Goal: Transaction & Acquisition: Purchase product/service

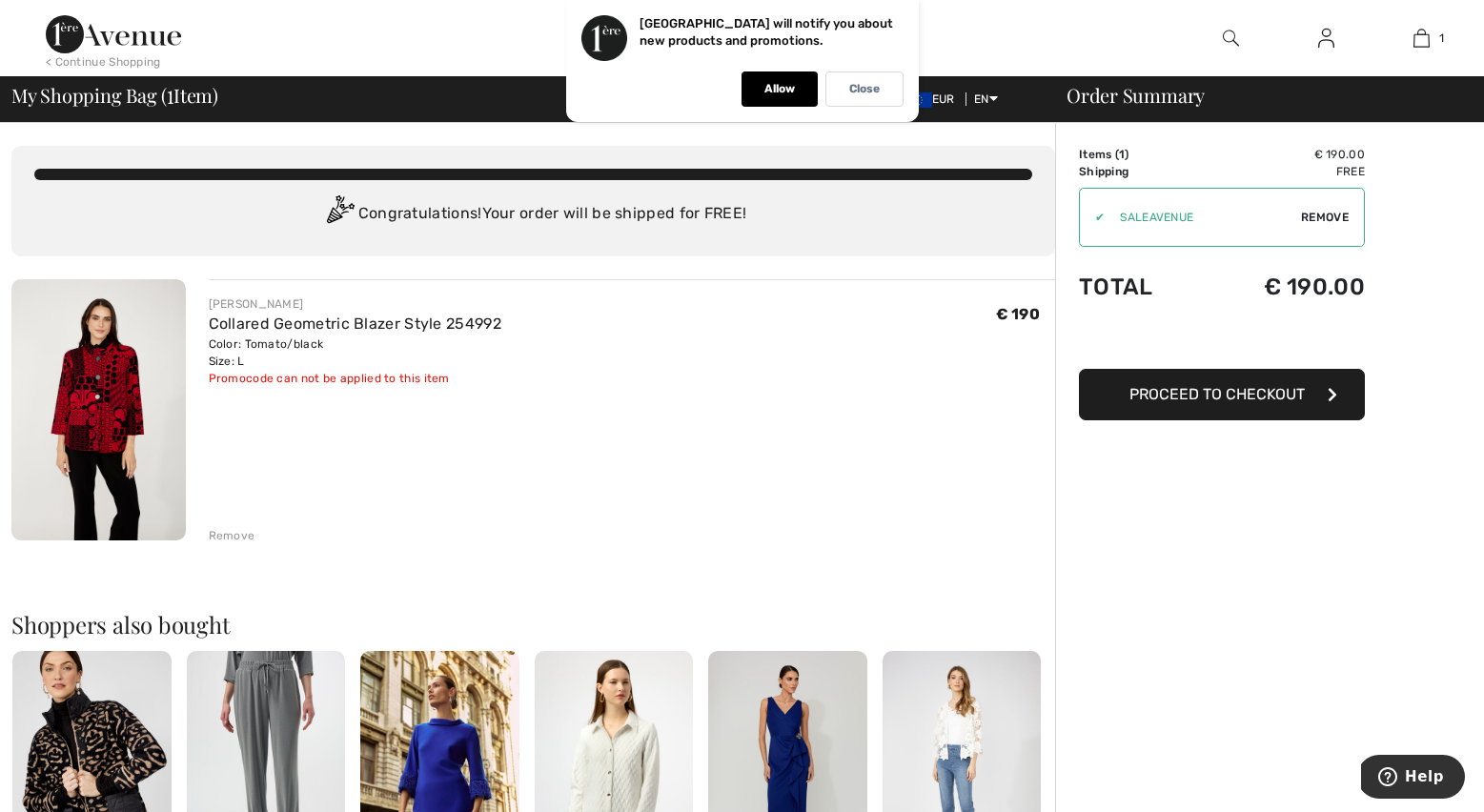
click at [1266, 389] on span "Proceed to Checkout" at bounding box center [1217, 394] width 175 height 18
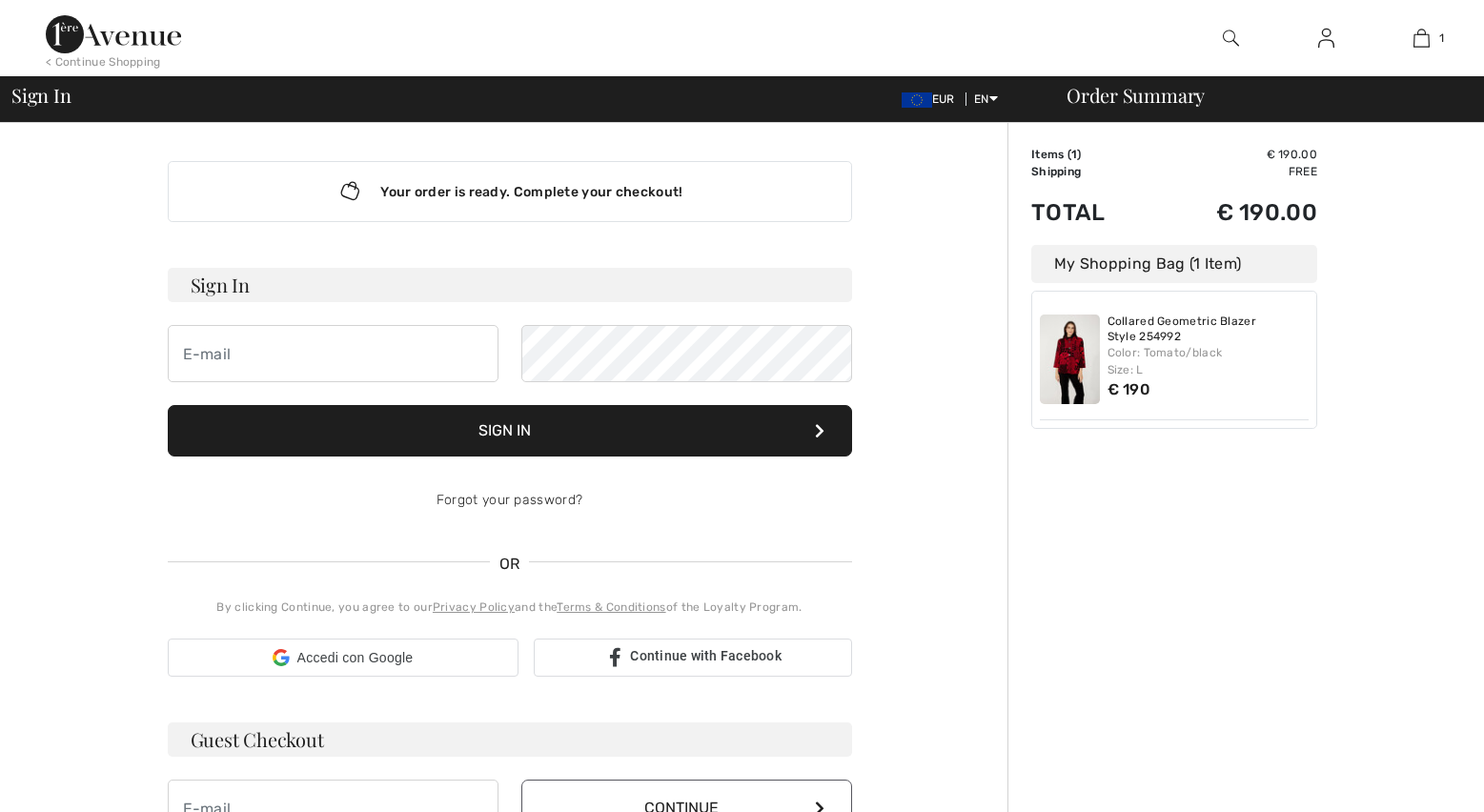
checkbox input "true"
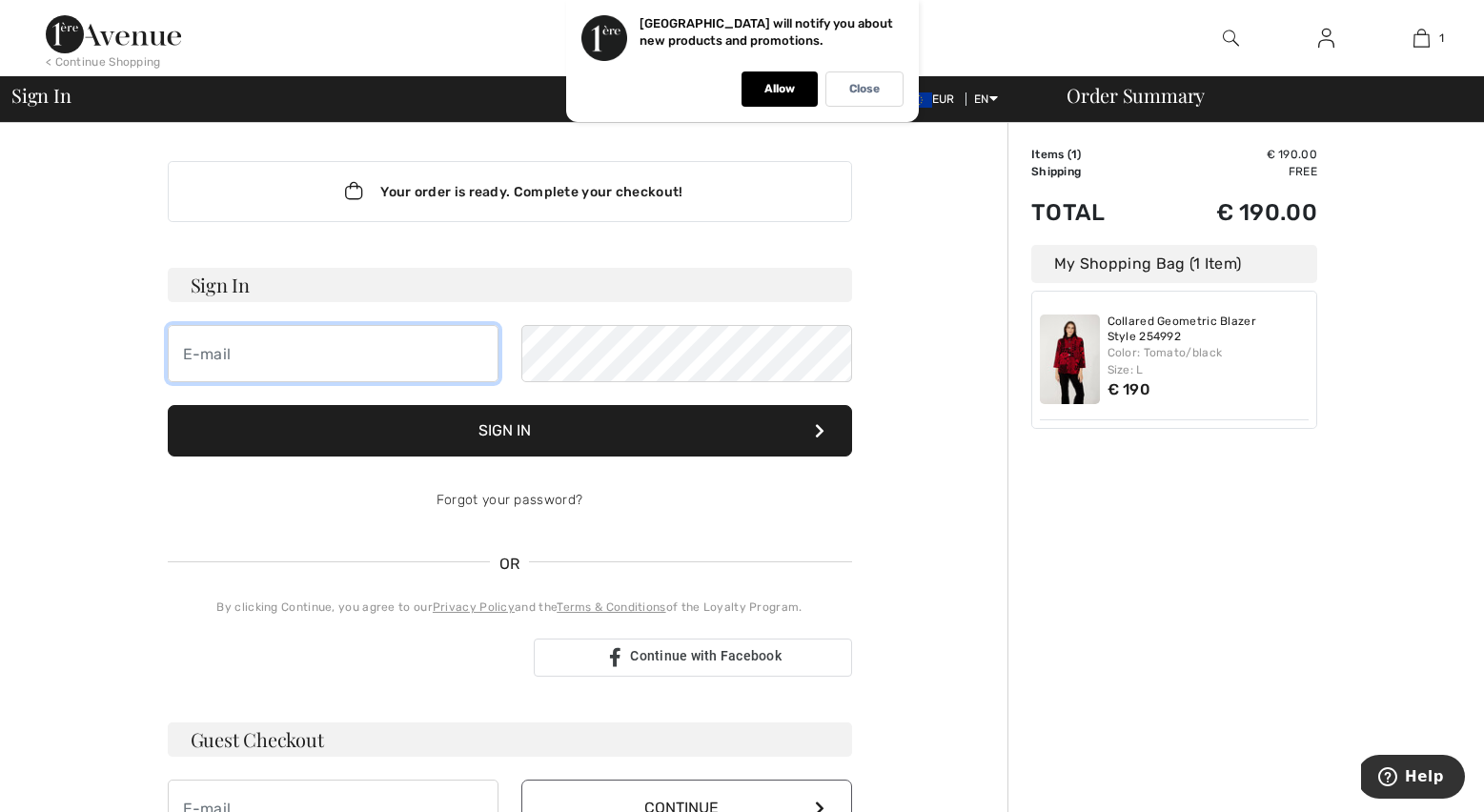
type input "e.moggio@yahoo.it"
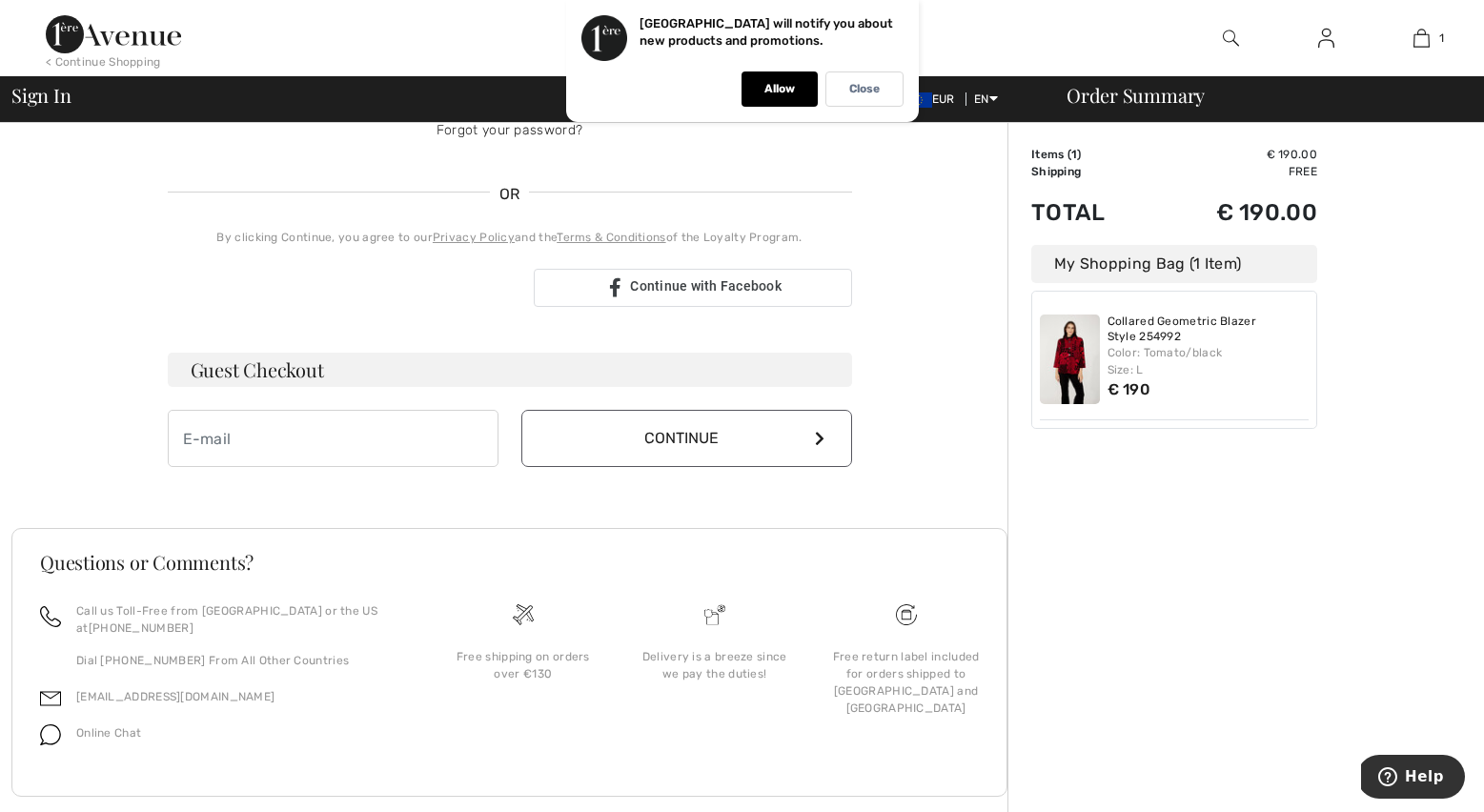
scroll to position [369, 0]
click at [228, 436] on input "email" at bounding box center [333, 439] width 330 height 57
type input "e."
type input "[PERSON_NAME][EMAIL_ADDRESS][DOMAIN_NAME]"
click at [815, 436] on icon at bounding box center [820, 438] width 10 height 15
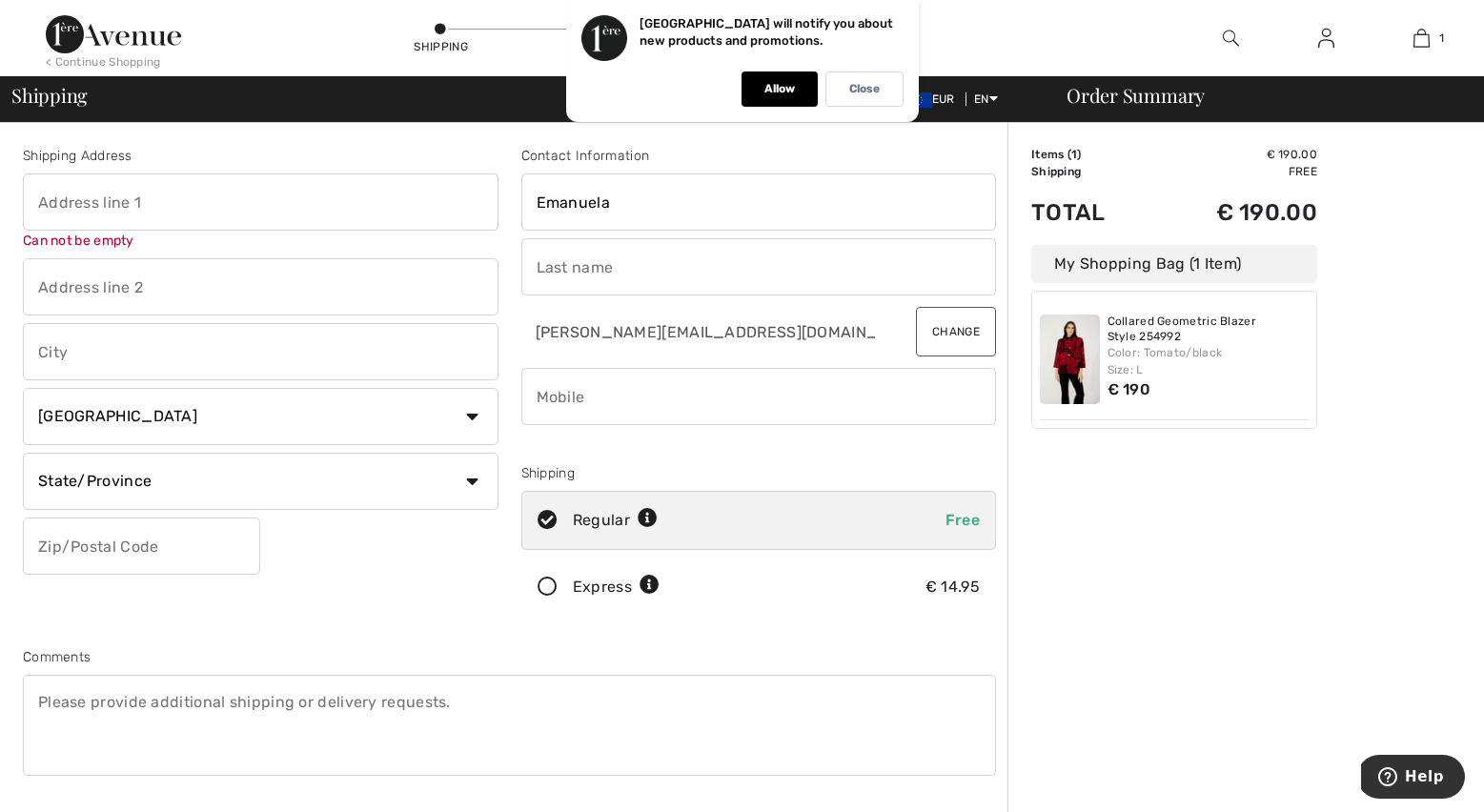
scroll to position [0, 1]
type input "Emanuela"
type input "Moggio"
click at [29, 196] on input "text" at bounding box center [260, 202] width 476 height 57
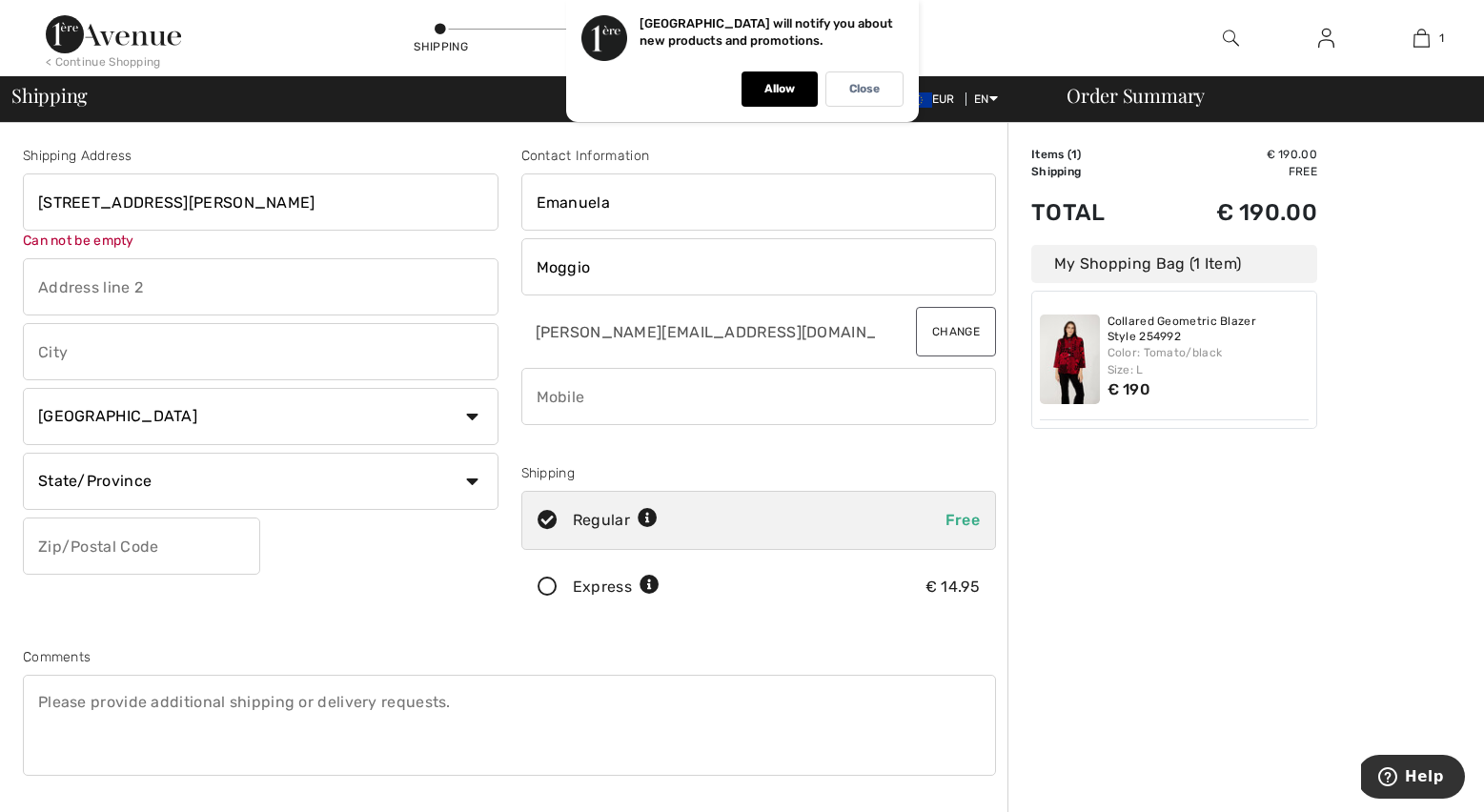
type input "[STREET_ADDRESS][PERSON_NAME]"
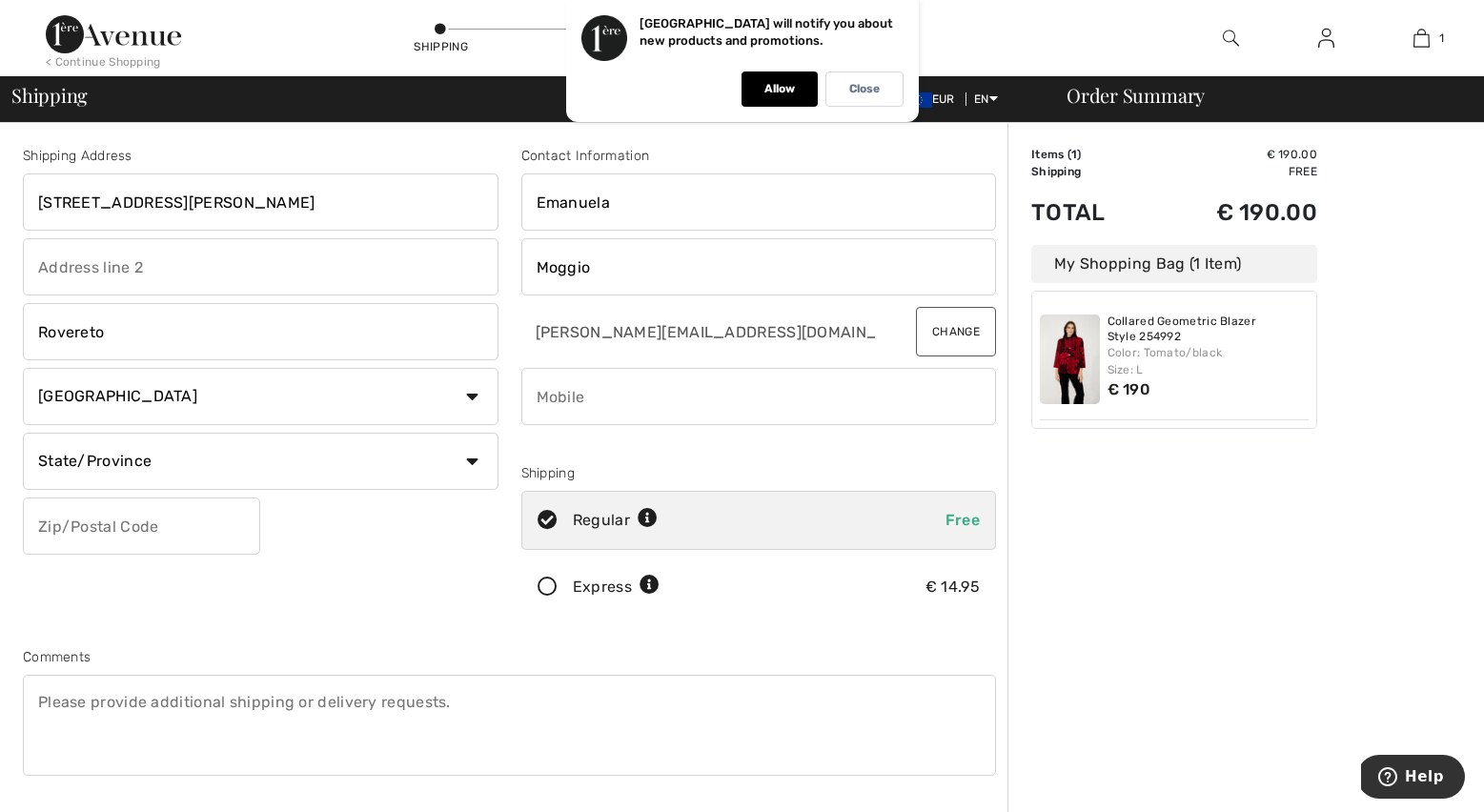
click at [195, 337] on input "Rovereto" at bounding box center [260, 331] width 476 height 57
type input "Rovereto"
select select "IT"
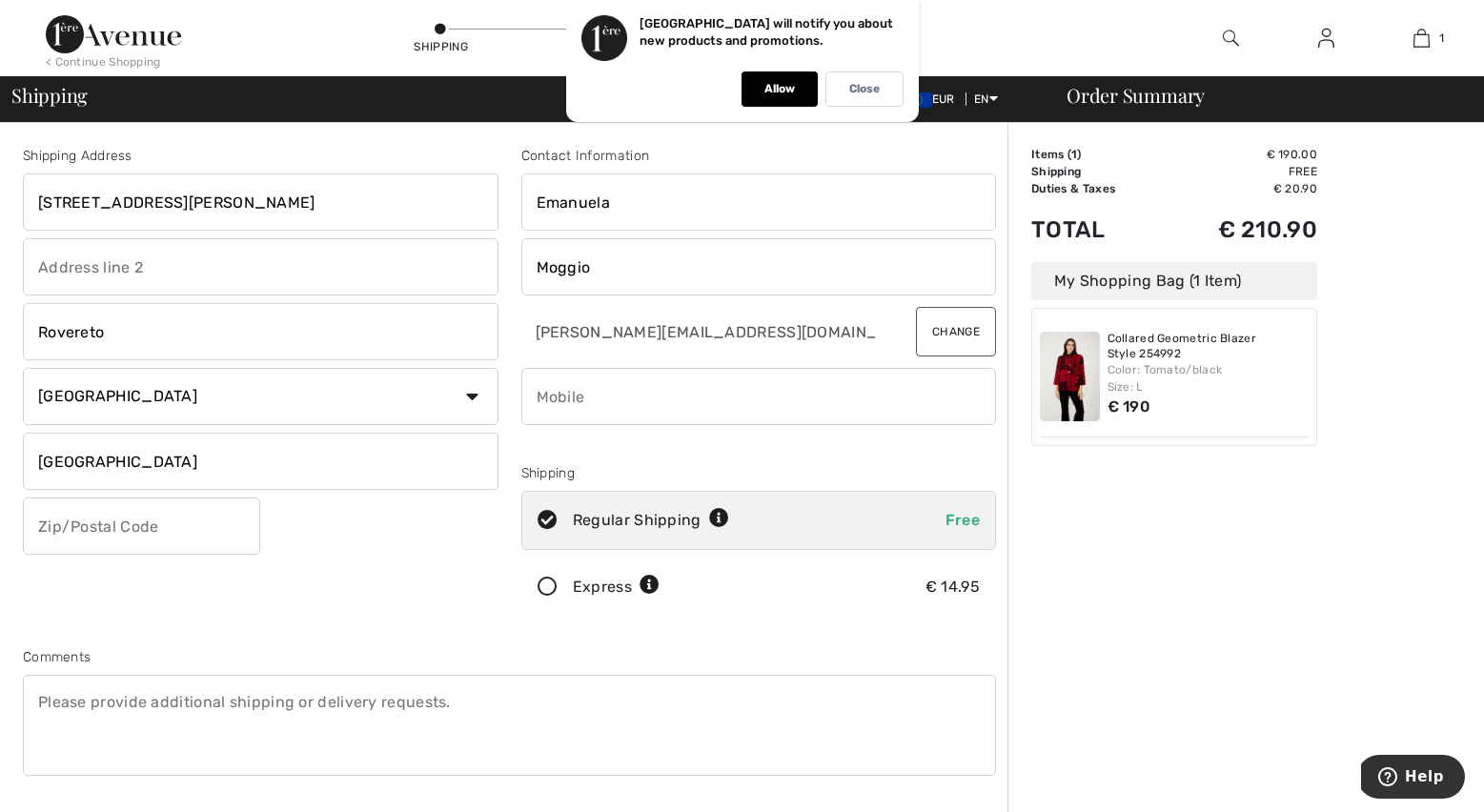
type input "Trento"
type input "38068"
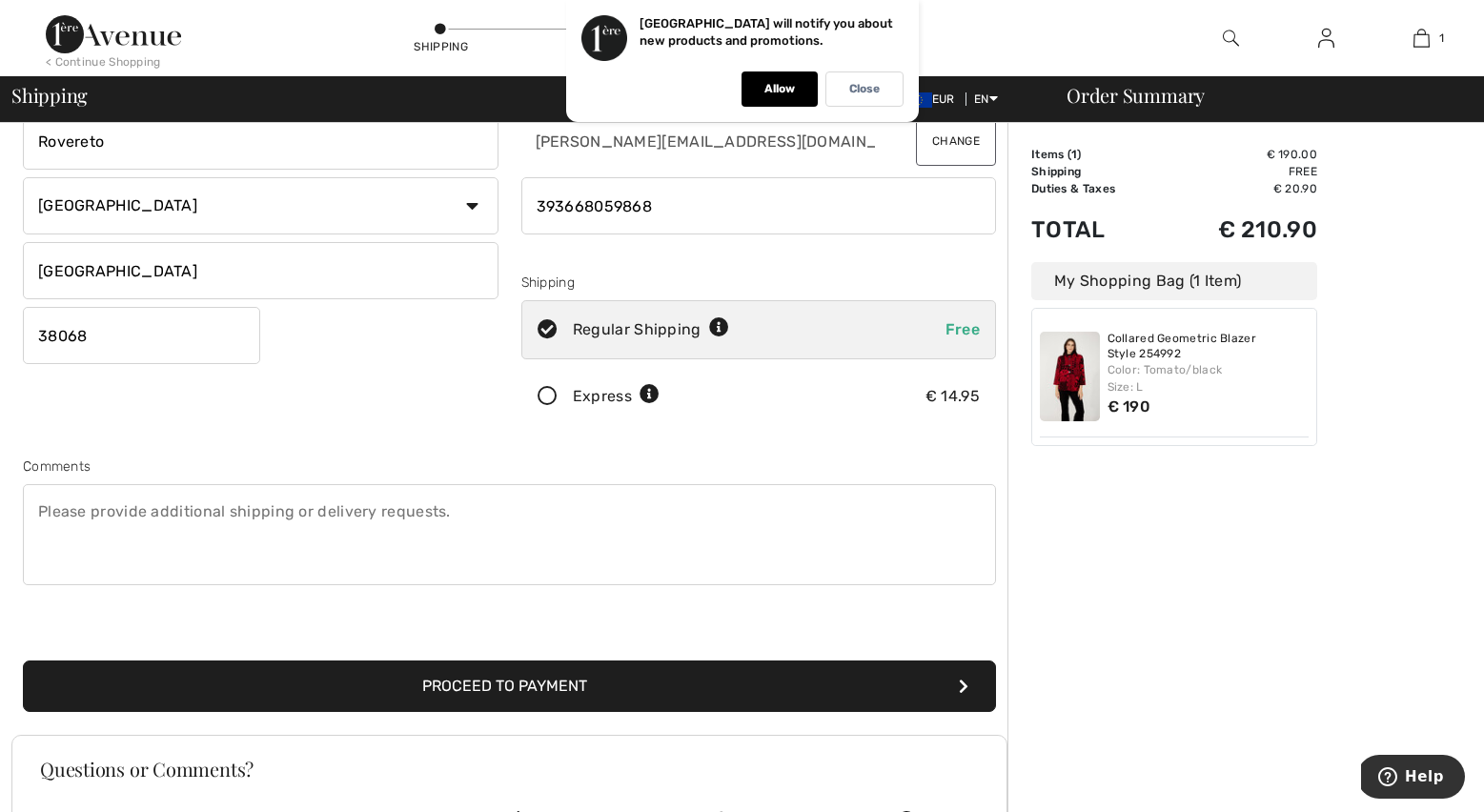
scroll to position [192, 0]
type input "393668059868"
click at [551, 683] on button "Proceed to Payment" at bounding box center [510, 685] width 974 height 51
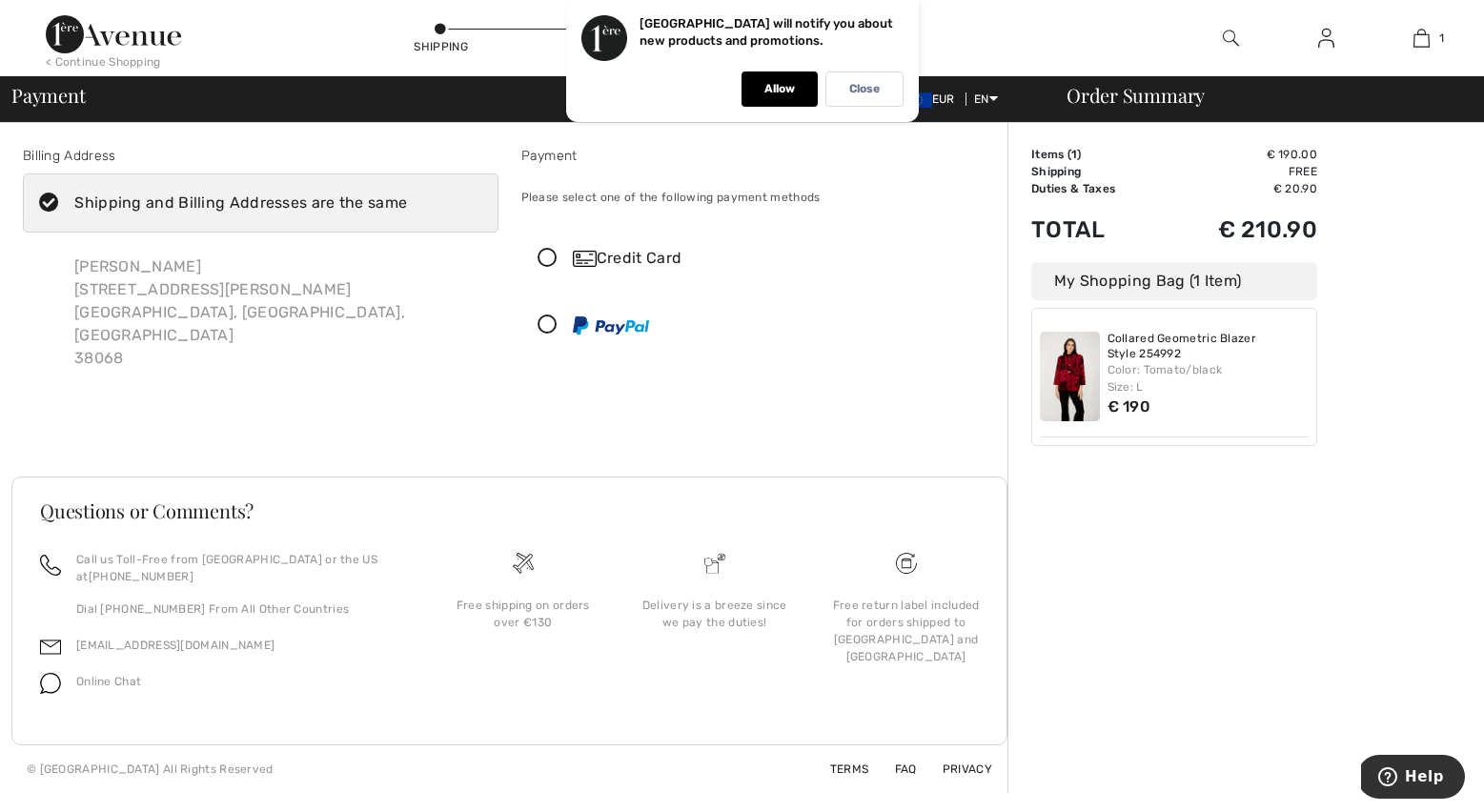
click at [547, 251] on icon at bounding box center [547, 258] width 50 height 20
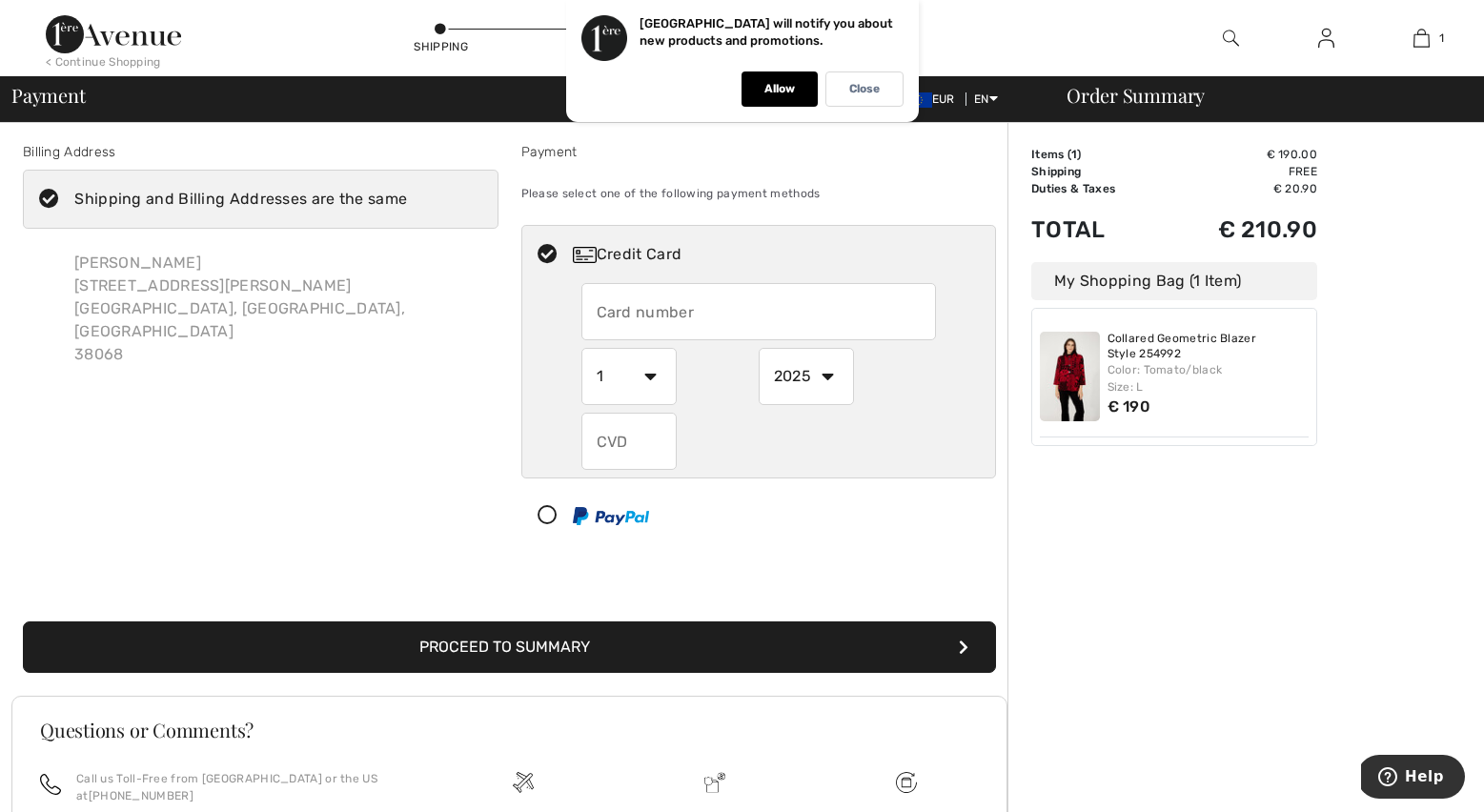
click at [593, 308] on input "text" at bounding box center [759, 312] width 354 height 57
type input "375211552414005"
select select "5"
select select "2028"
click at [598, 441] on input "text" at bounding box center [629, 441] width 95 height 57
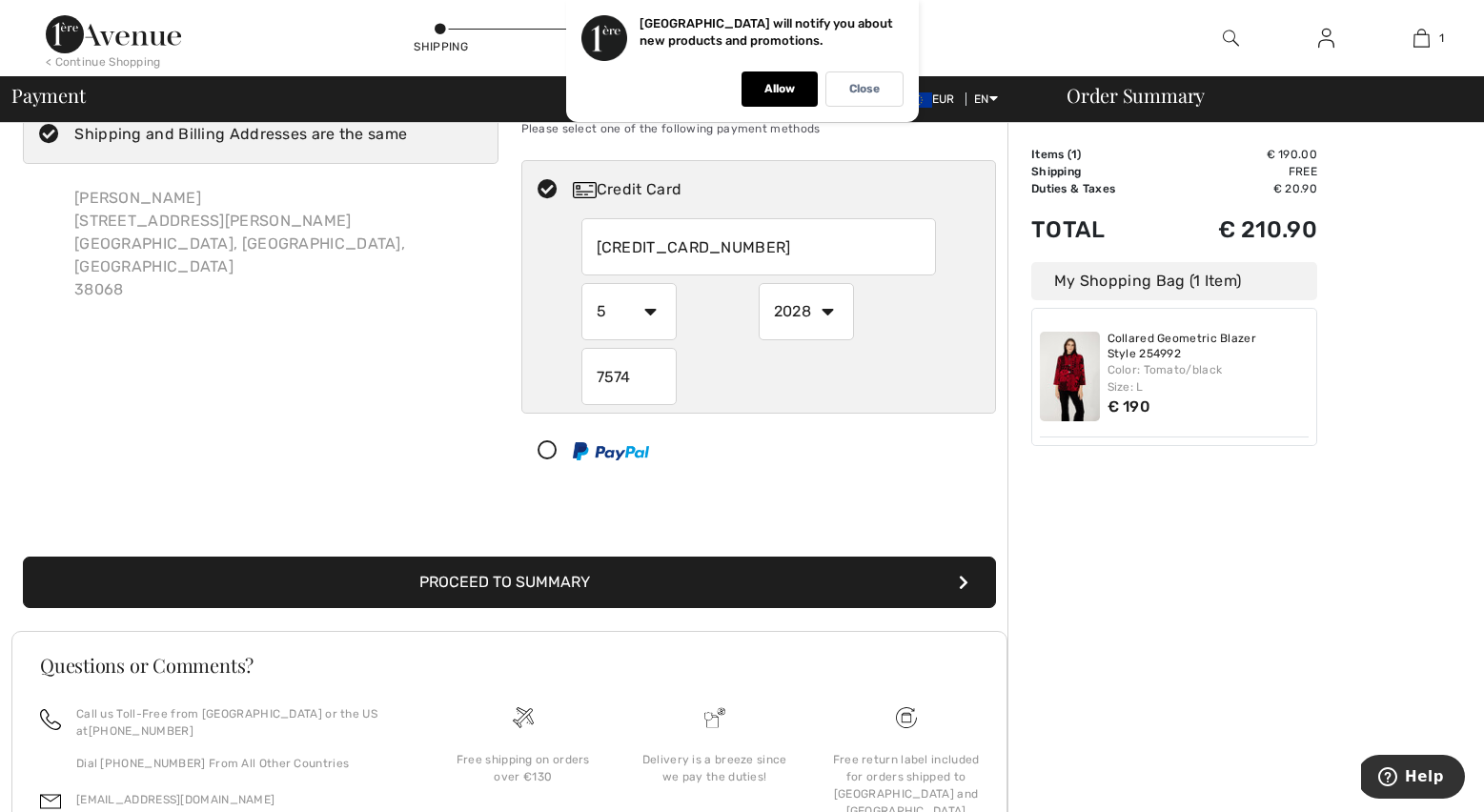
scroll to position [73, 0]
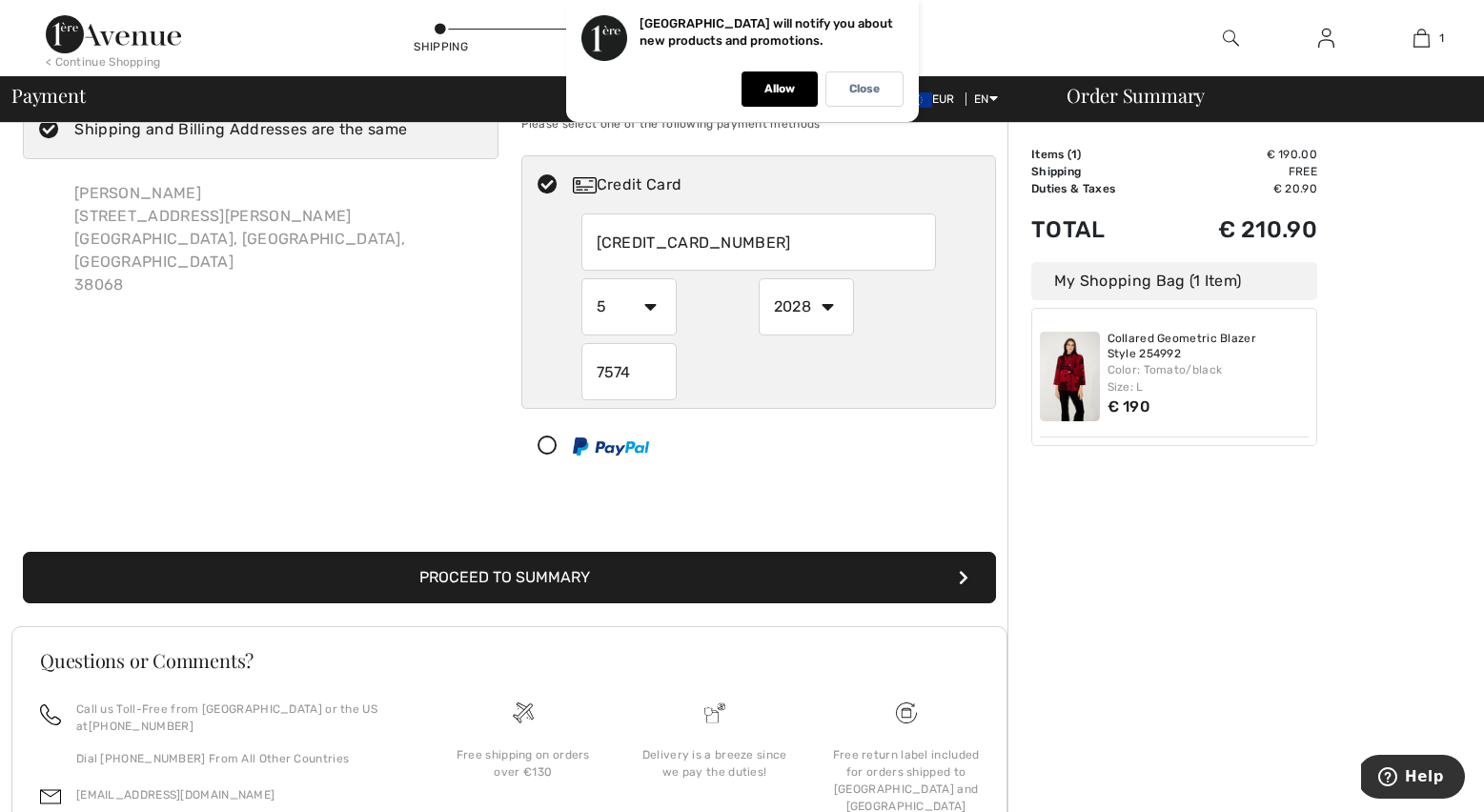
type input "7574"
click at [669, 587] on button "Proceed to Summary" at bounding box center [510, 578] width 974 height 51
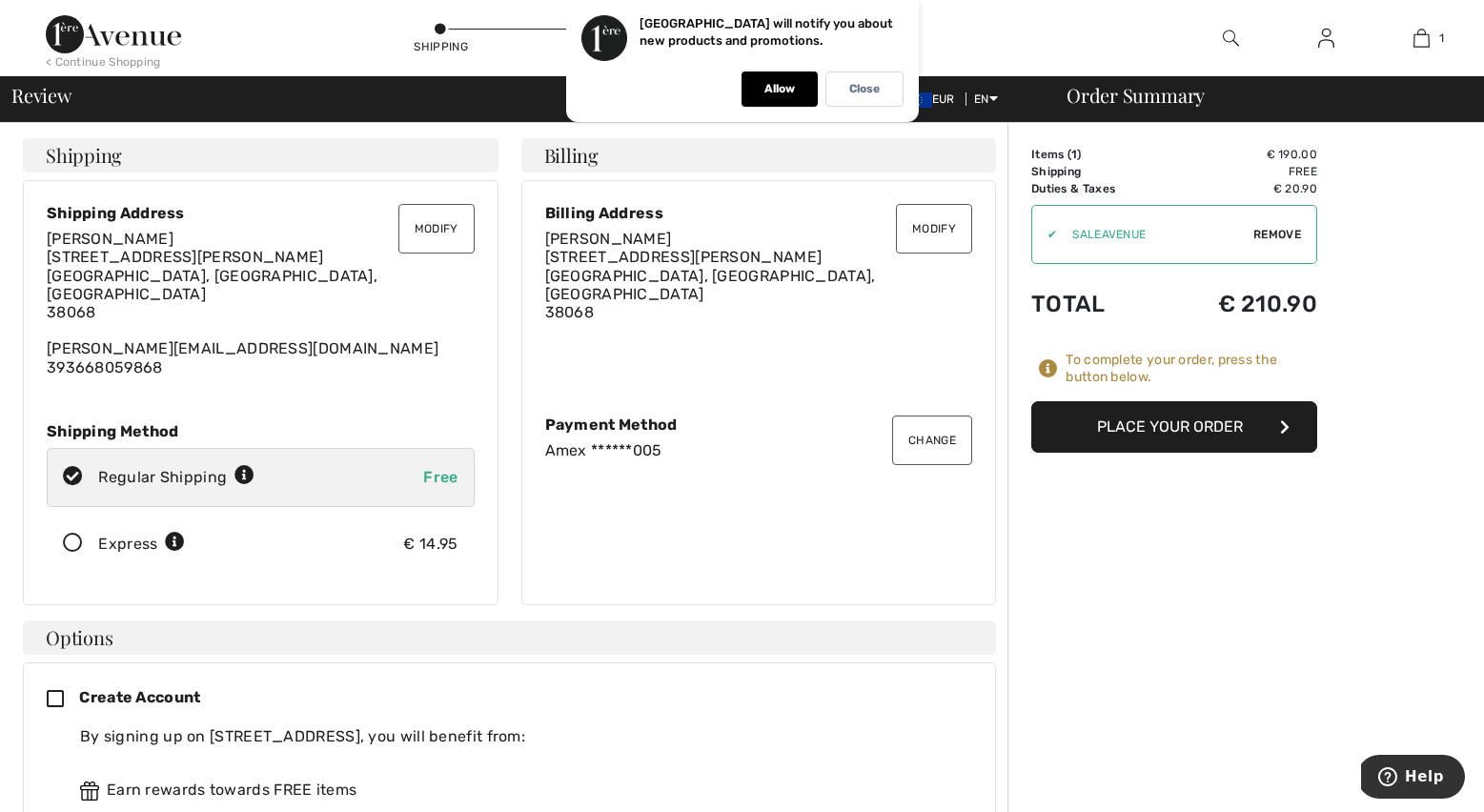
click at [1140, 427] on button "Place Your Order" at bounding box center [1173, 427] width 286 height 51
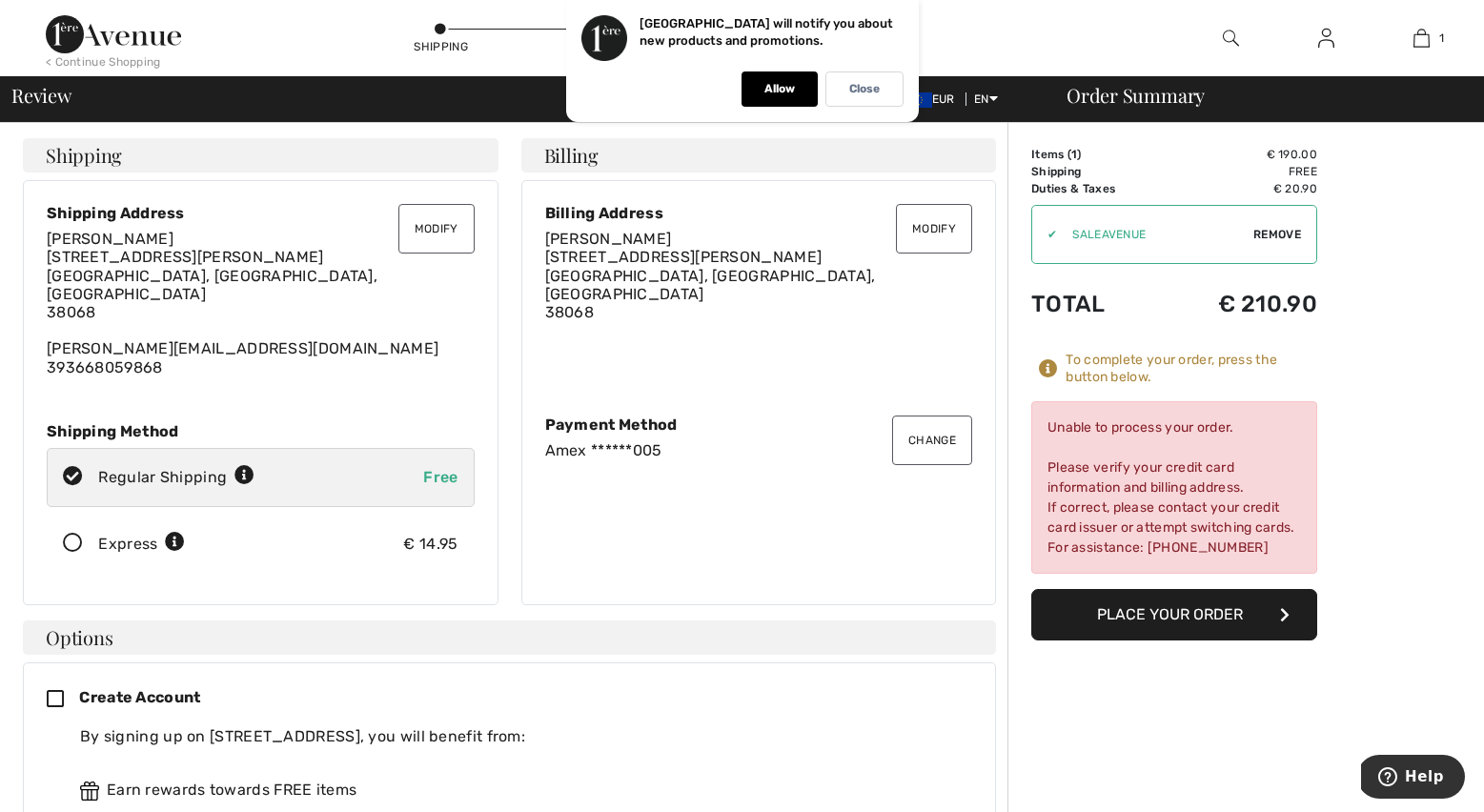
click at [924, 430] on button "Change" at bounding box center [932, 440] width 80 height 49
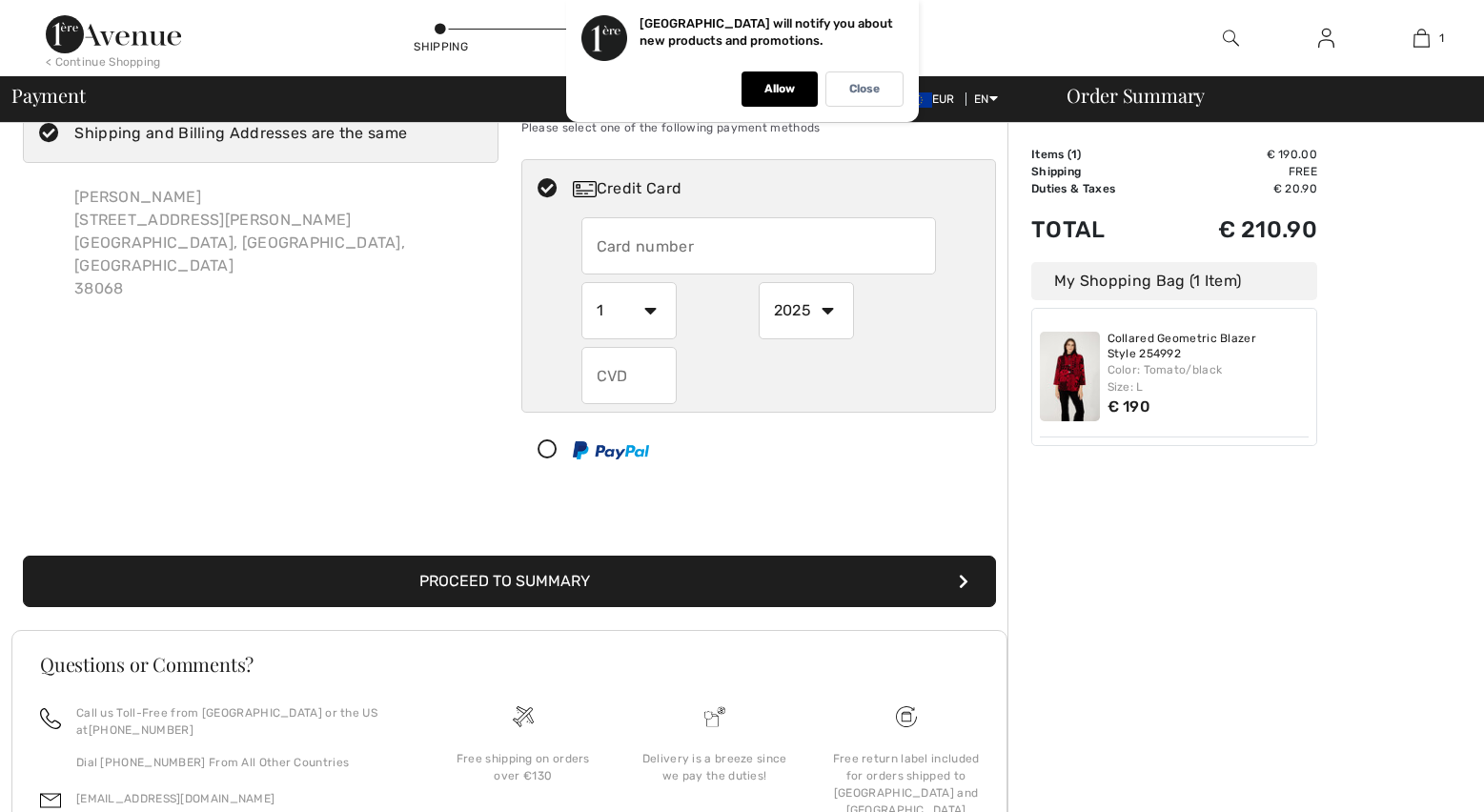
scroll to position [69, 0]
click at [600, 245] on input "text" at bounding box center [759, 246] width 354 height 57
radio input "true"
type input "4922950096338861"
select select "6"
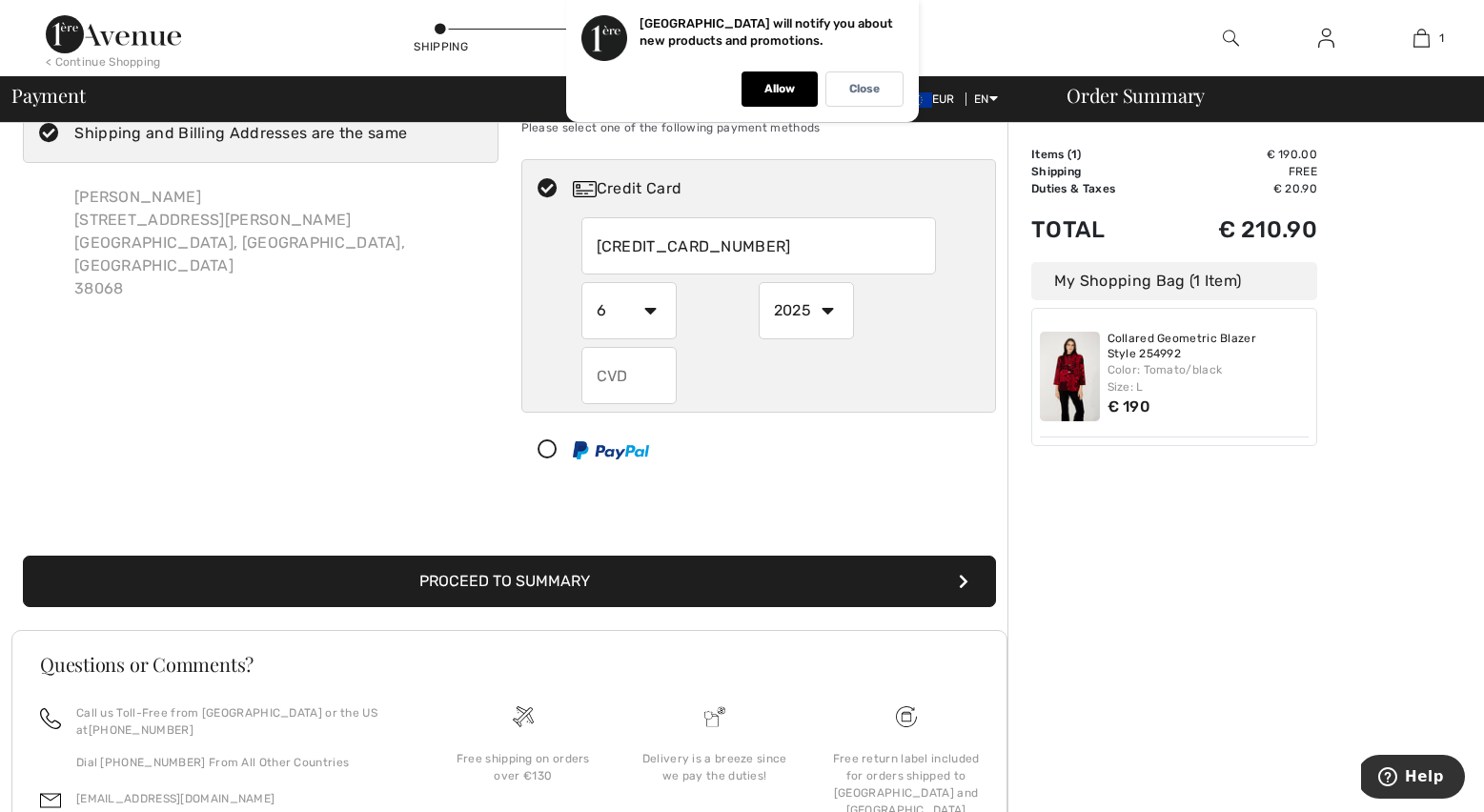
select select "2026"
click at [600, 378] on input "text" at bounding box center [629, 376] width 95 height 57
radio input "true"
type input "834"
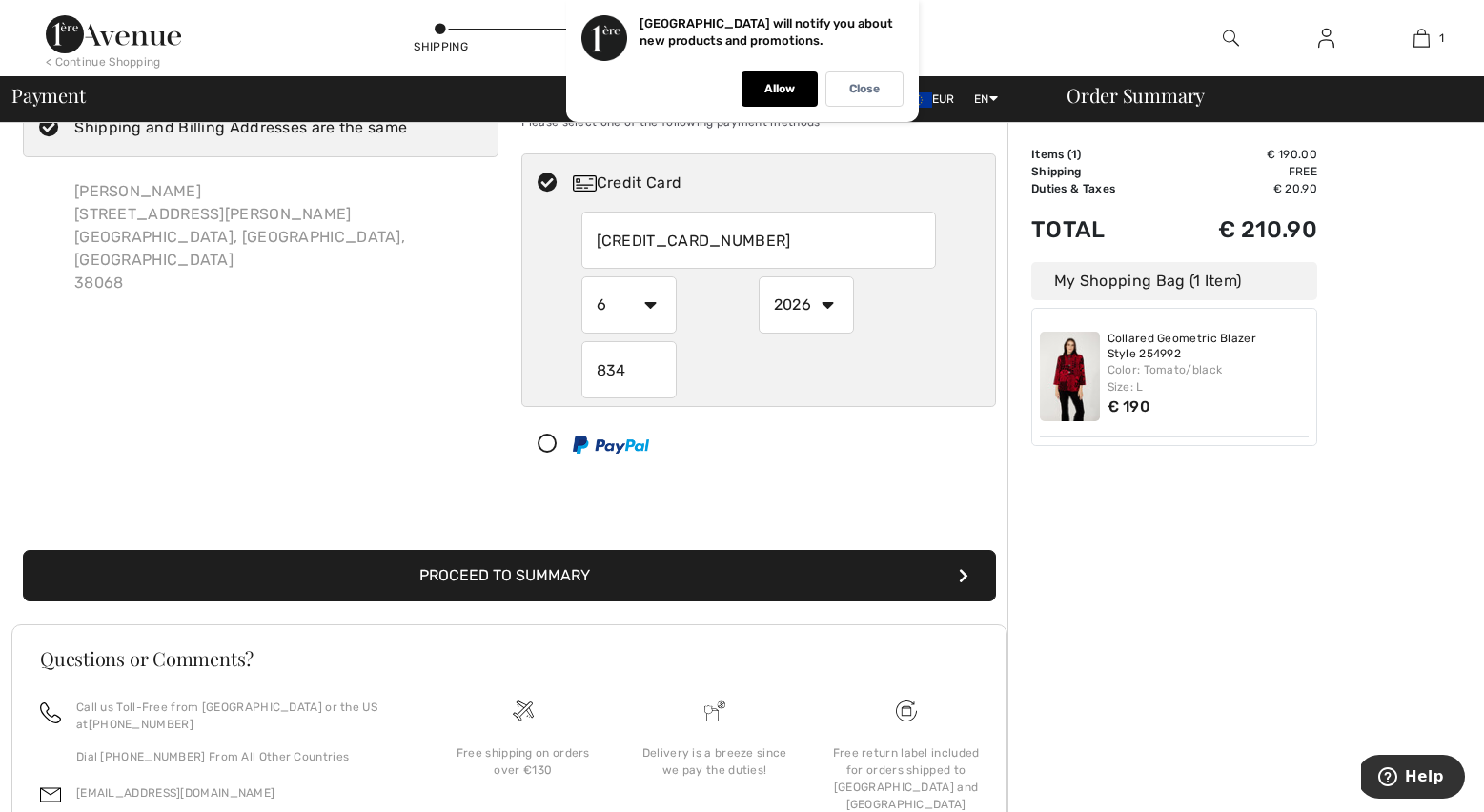
click at [702, 586] on button "Proceed to Summary" at bounding box center [510, 576] width 974 height 51
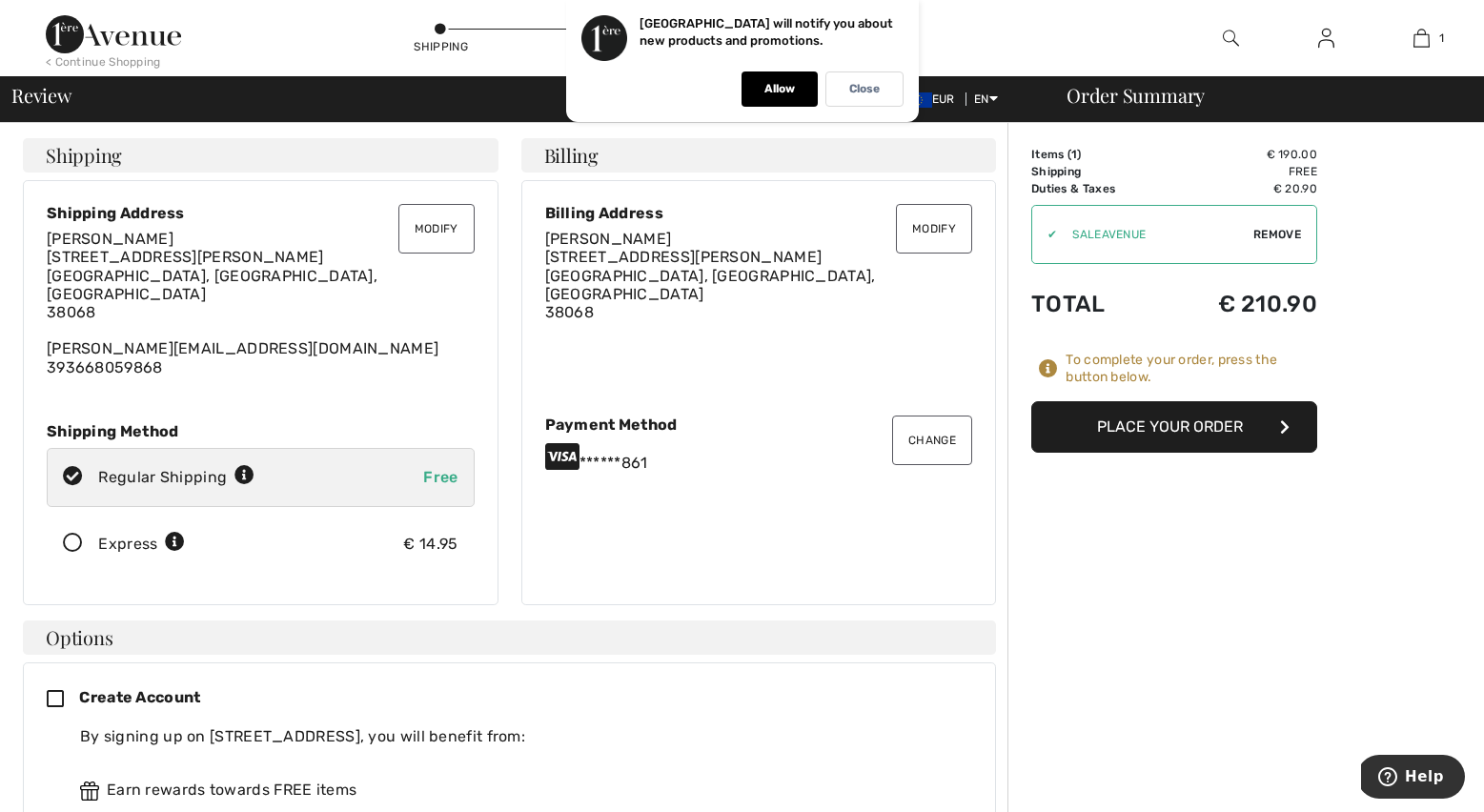
click at [1178, 430] on button "Place Your Order" at bounding box center [1173, 427] width 286 height 51
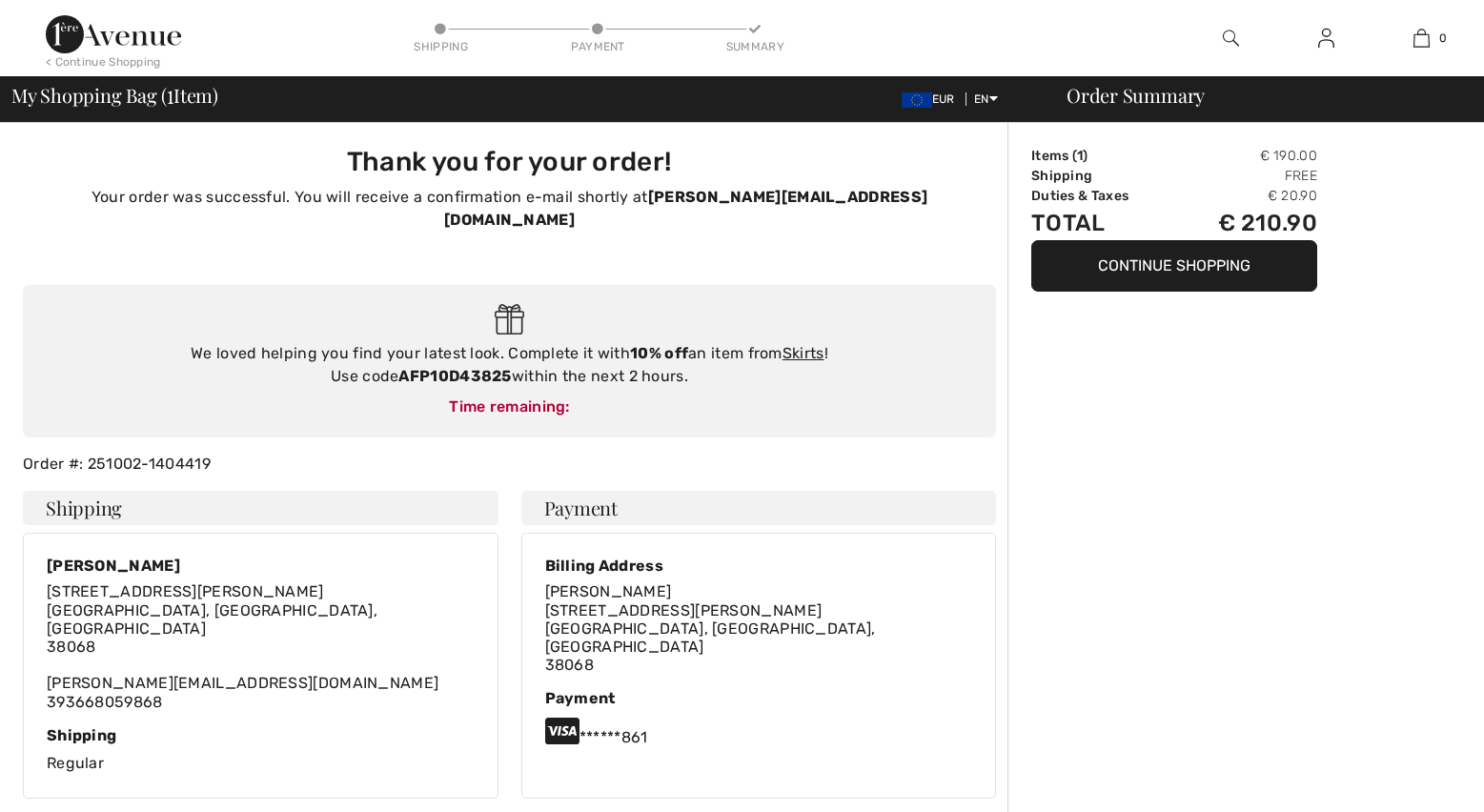
checkbox input "true"
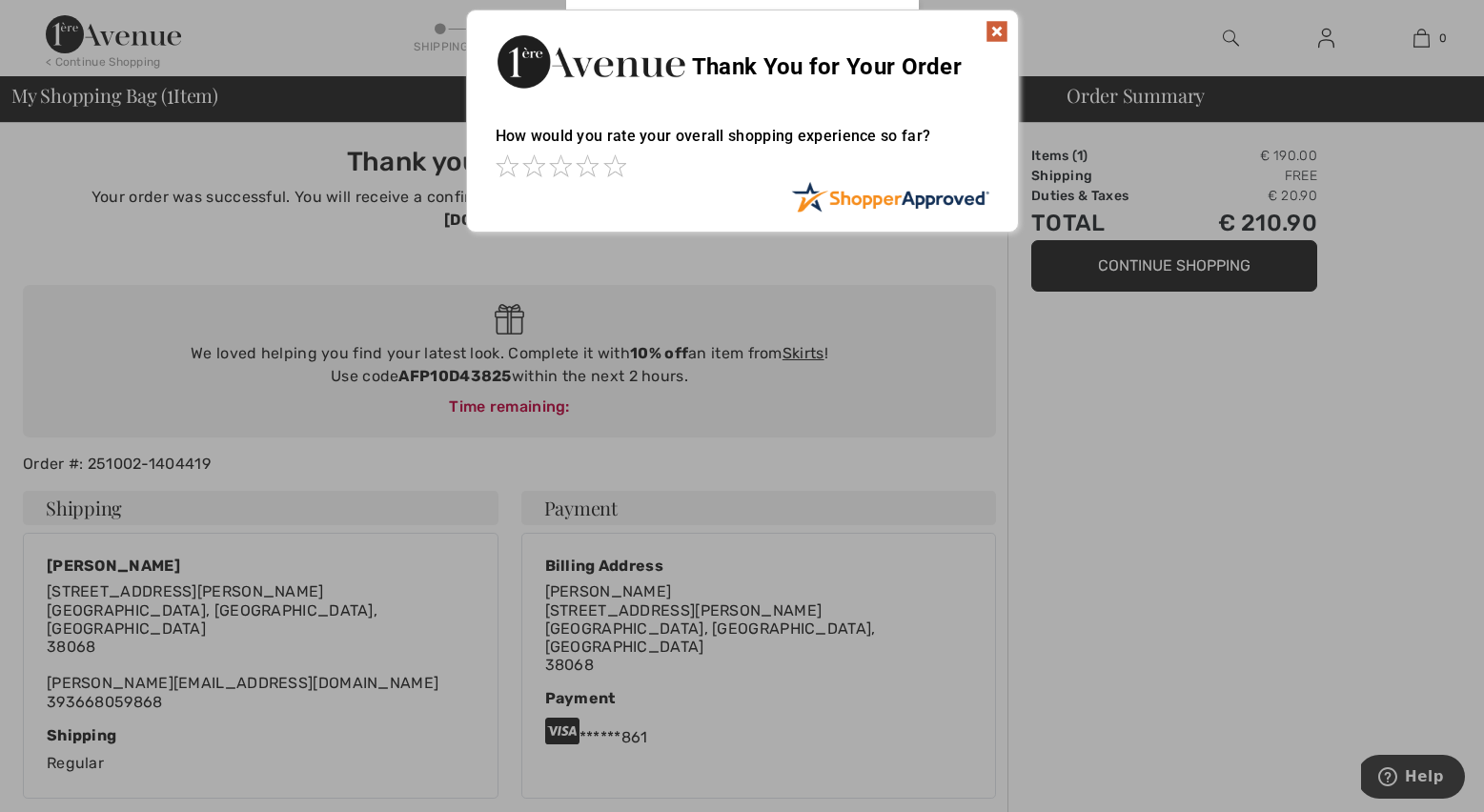
scroll to position [18, 0]
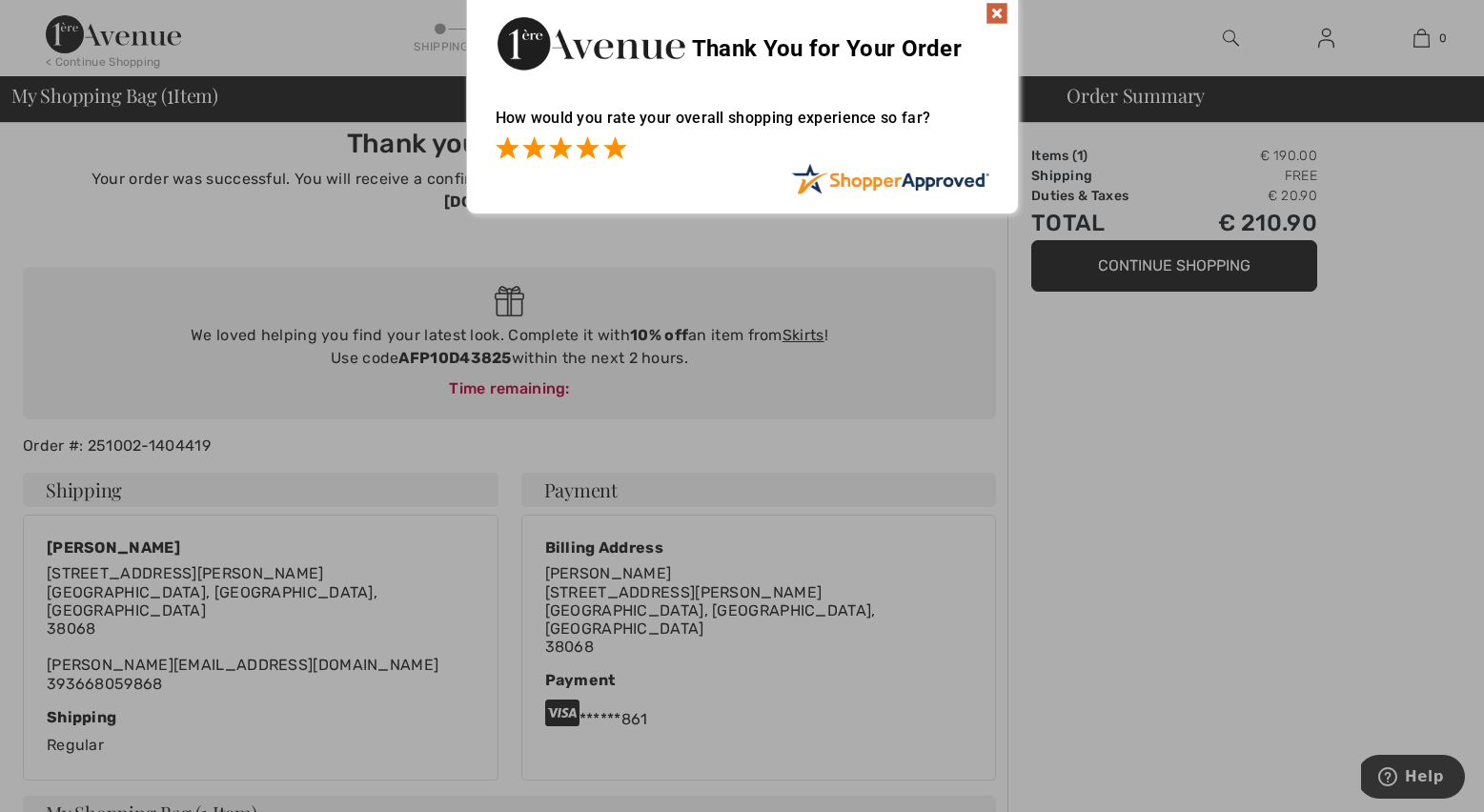
click at [614, 147] on span at bounding box center [614, 147] width 23 height 23
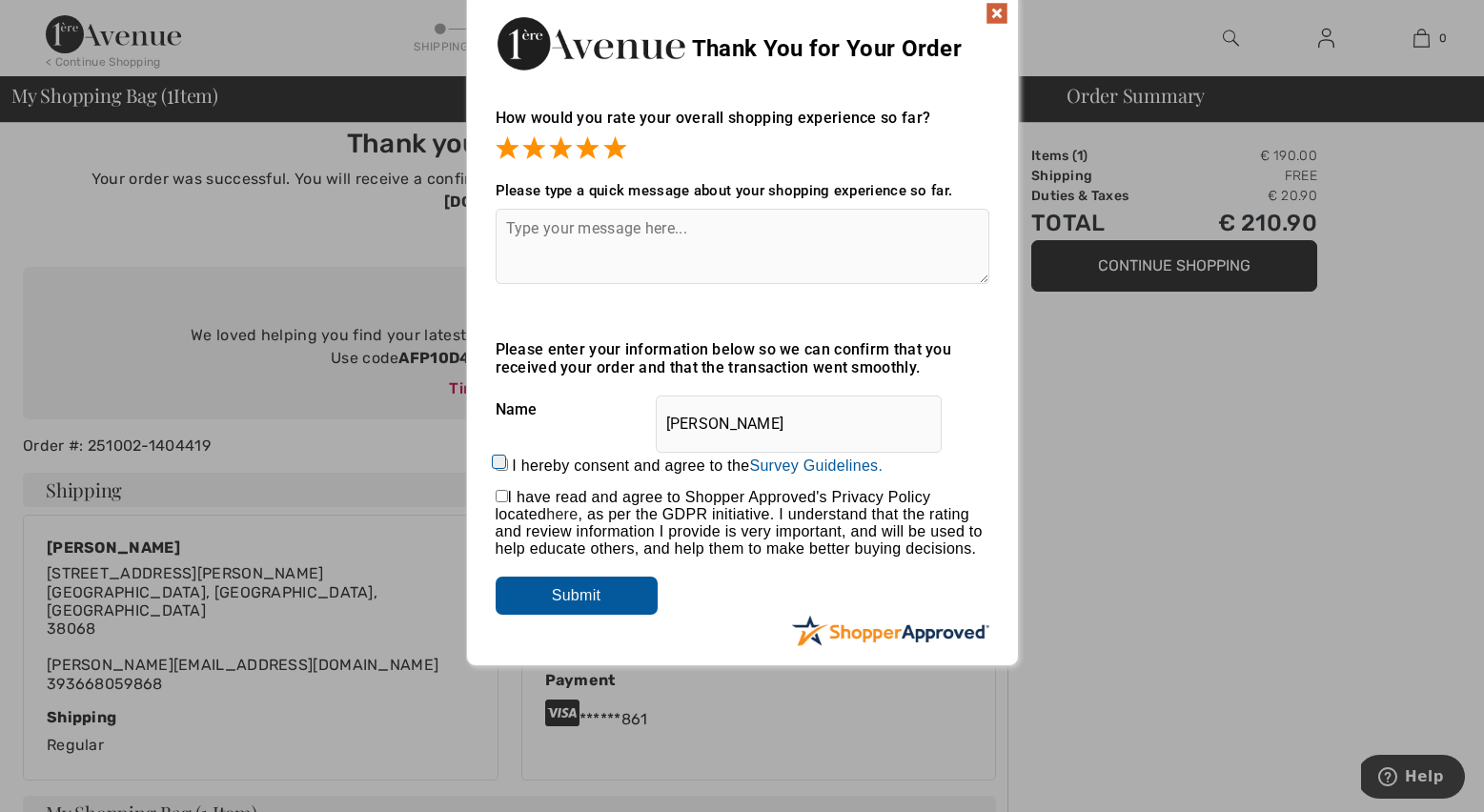
click at [995, 12] on img at bounding box center [996, 13] width 23 height 23
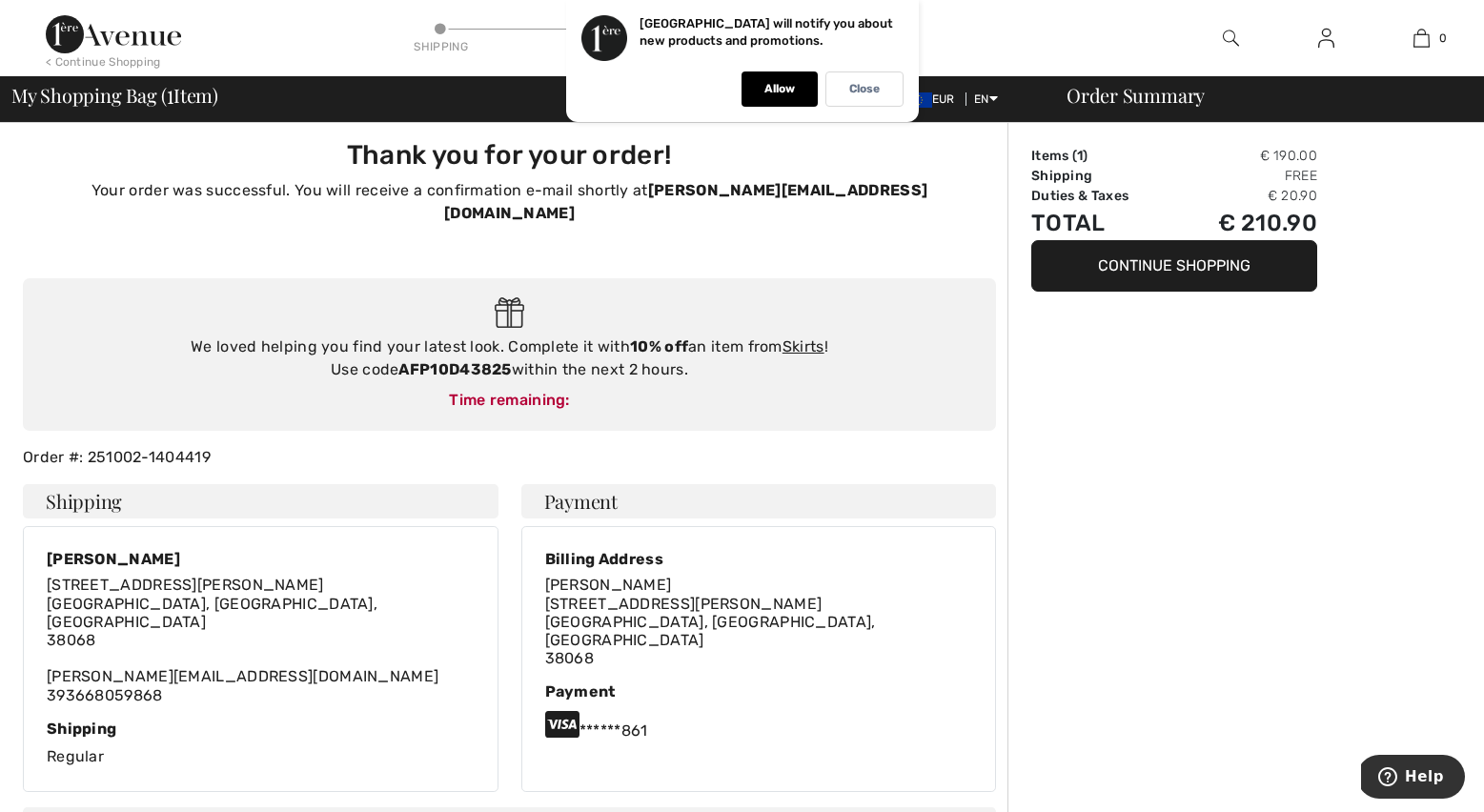
scroll to position [5, 0]
click at [779, 89] on p "Allow" at bounding box center [780, 89] width 31 height 14
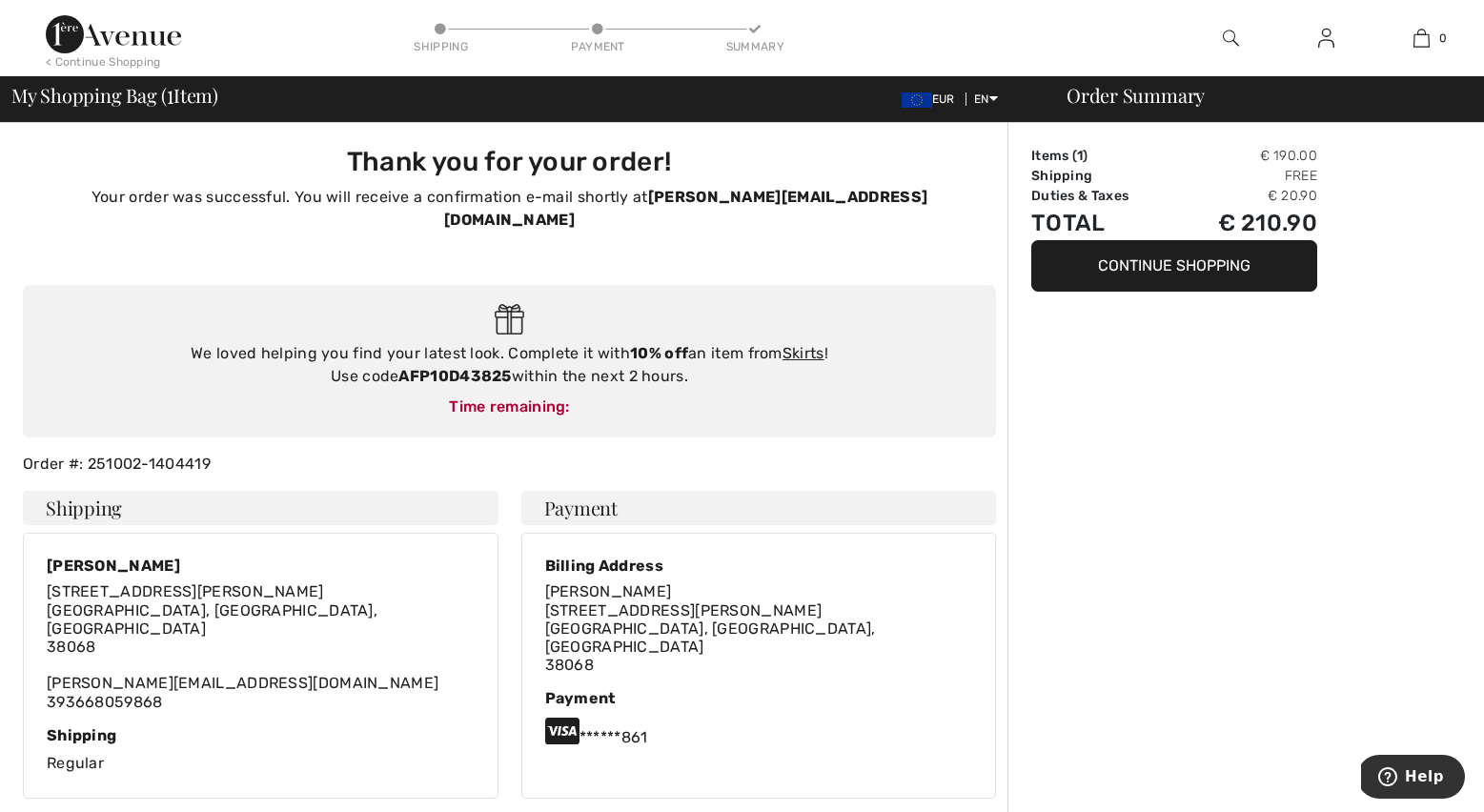
scroll to position [0, 0]
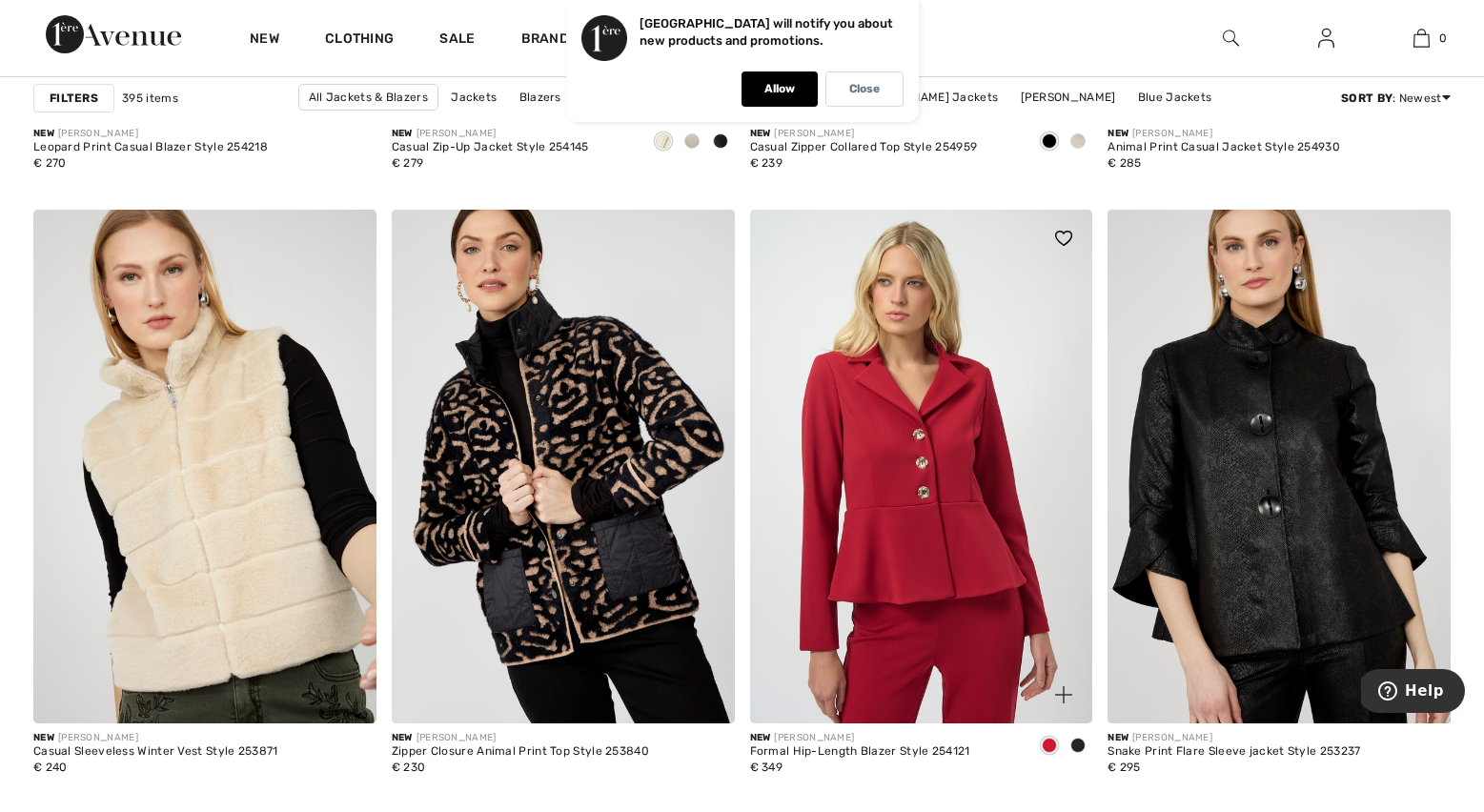
scroll to position [3430, 0]
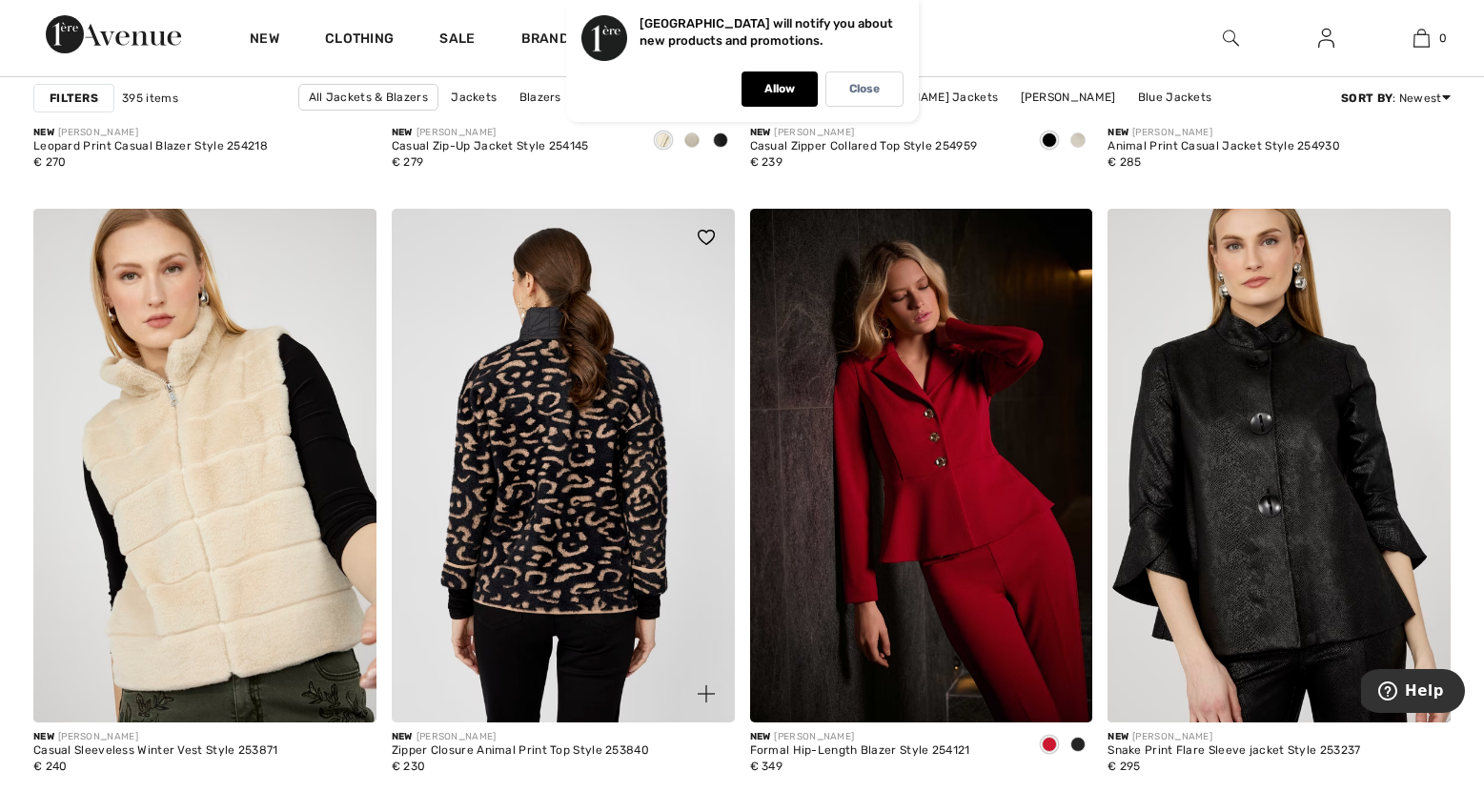
click at [624, 562] on img at bounding box center [563, 466] width 343 height 514
